Goal: Task Accomplishment & Management: Complete application form

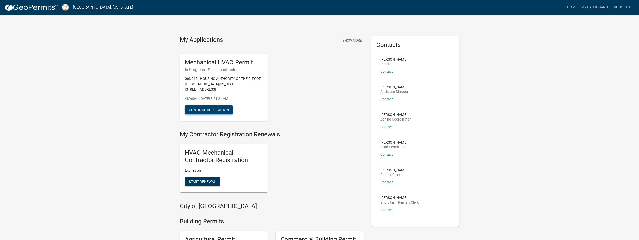
click at [227, 106] on button "Continue Application" at bounding box center [209, 110] width 48 height 9
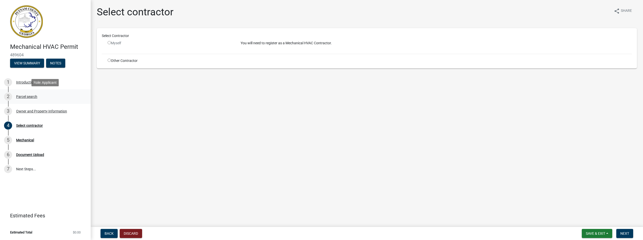
click at [25, 94] on div "2 Parcel search" at bounding box center [43, 97] width 79 height 8
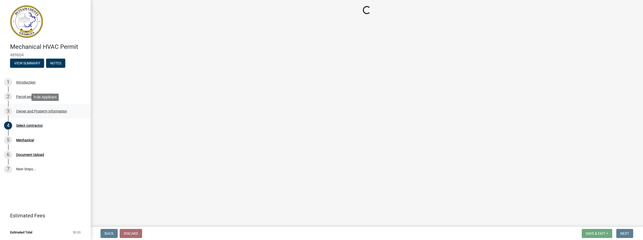
click at [32, 109] on div "3 Owner and Property Information" at bounding box center [43, 111] width 79 height 8
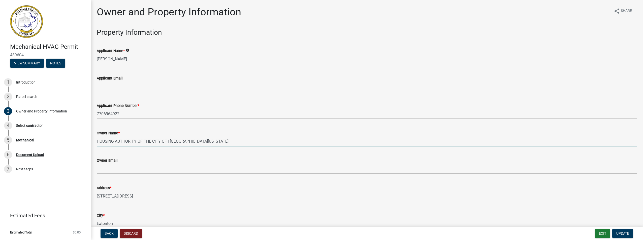
click at [205, 140] on input "HOUSING AUTHORITY OF THE CITY OF | [GEOGRAPHIC_DATA][US_STATE]" at bounding box center [367, 141] width 540 height 10
click at [210, 152] on div "Owner Email" at bounding box center [367, 162] width 540 height 23
drag, startPoint x: 210, startPoint y: 142, endPoint x: 92, endPoint y: 139, distance: 117.7
